Goal: Information Seeking & Learning: Check status

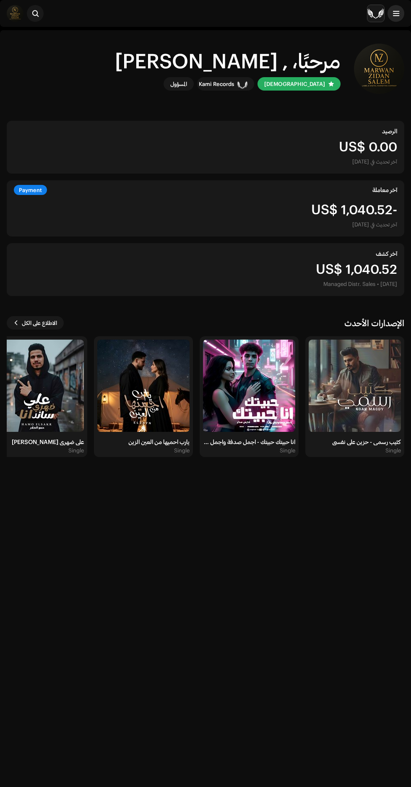
click at [396, 13] on span at bounding box center [396, 13] width 6 height 7
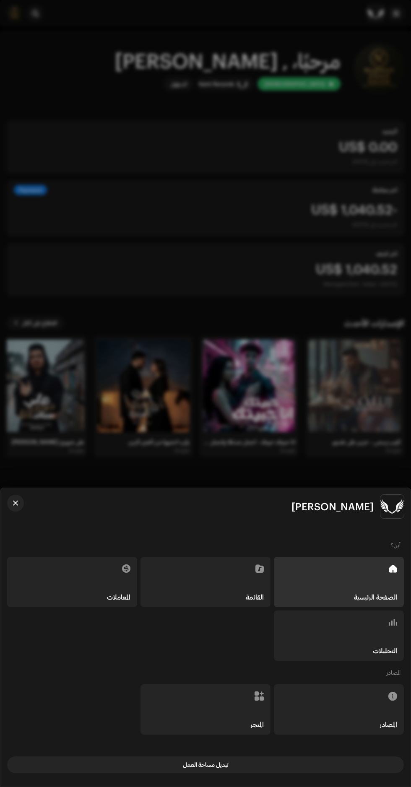
click at [348, 639] on div "التحليلات" at bounding box center [339, 636] width 130 height 50
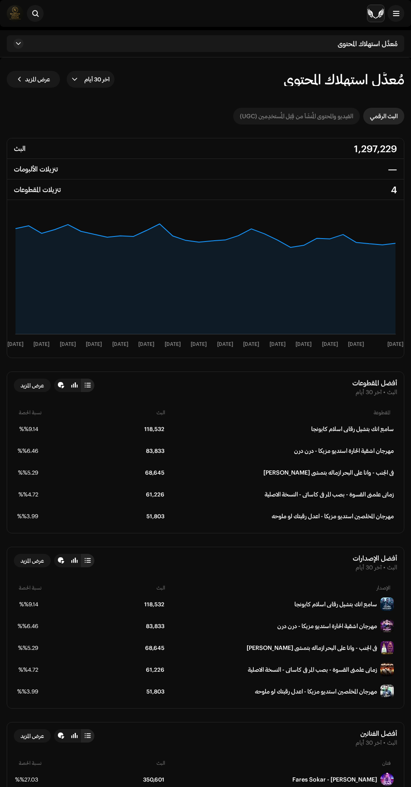
click at [269, 117] on div "الفيديو والمحتوى المُنشَأ من قِبَل المُستخدِمين (UGC)" at bounding box center [296, 116] width 113 height 17
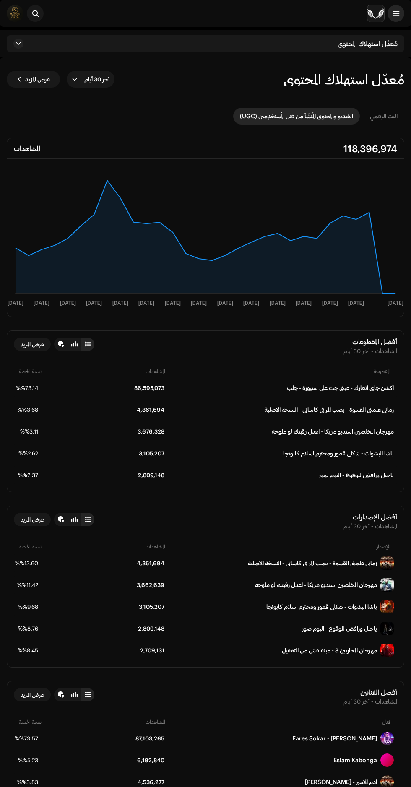
click at [396, 13] on span at bounding box center [396, 13] width 6 height 7
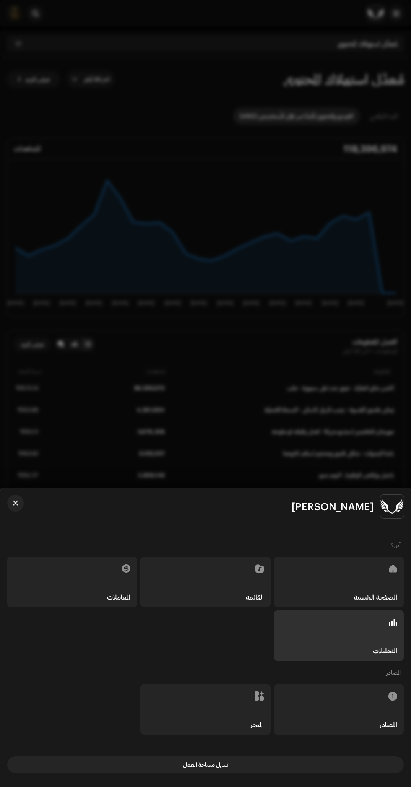
click at [367, 583] on div "الصفحة الرئيسية" at bounding box center [339, 582] width 130 height 50
